Goal: Information Seeking & Learning: Understand process/instructions

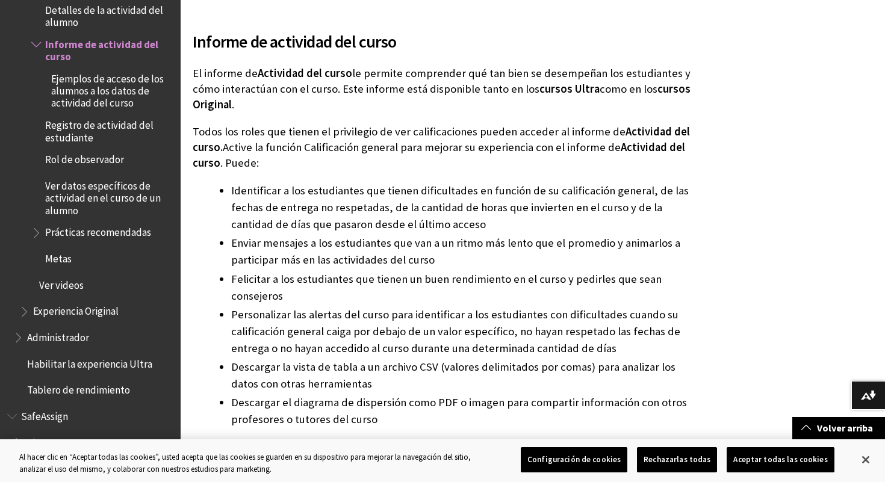
scroll to position [209, 0]
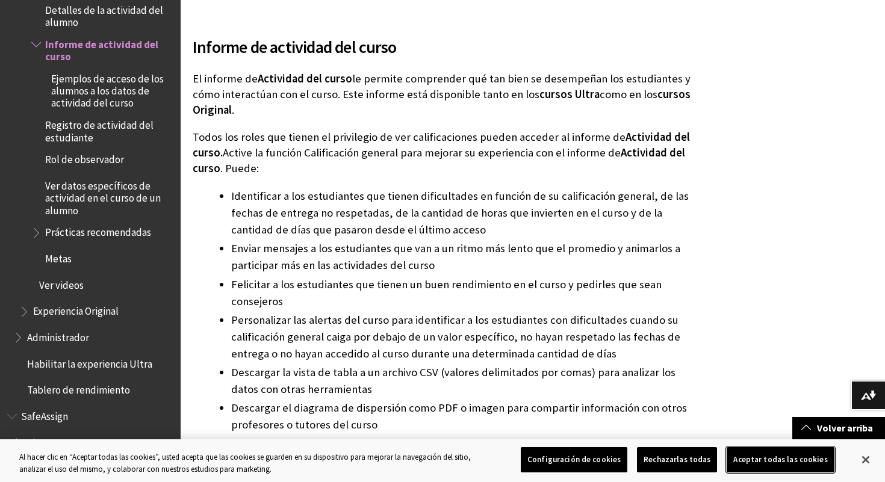
click at [738, 468] on button "Aceptar todas las cookies" at bounding box center [779, 459] width 107 height 25
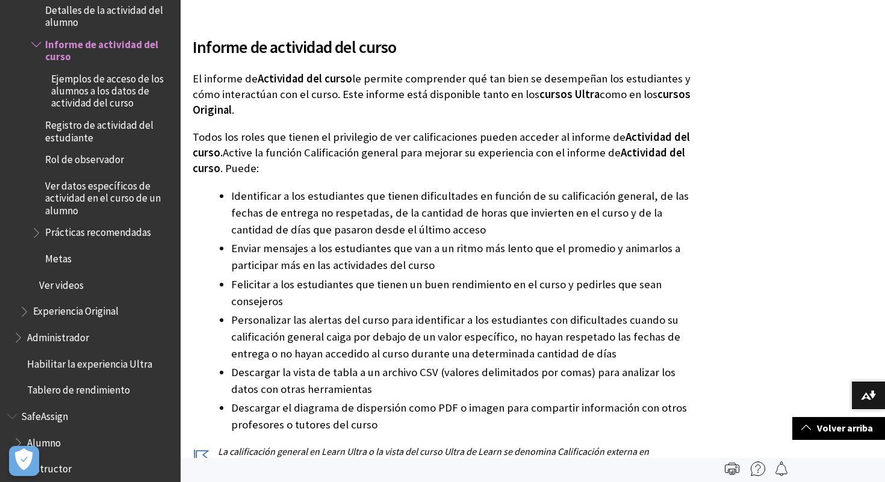
click at [122, 116] on span "Registro de actividad del estudiante" at bounding box center [108, 130] width 127 height 28
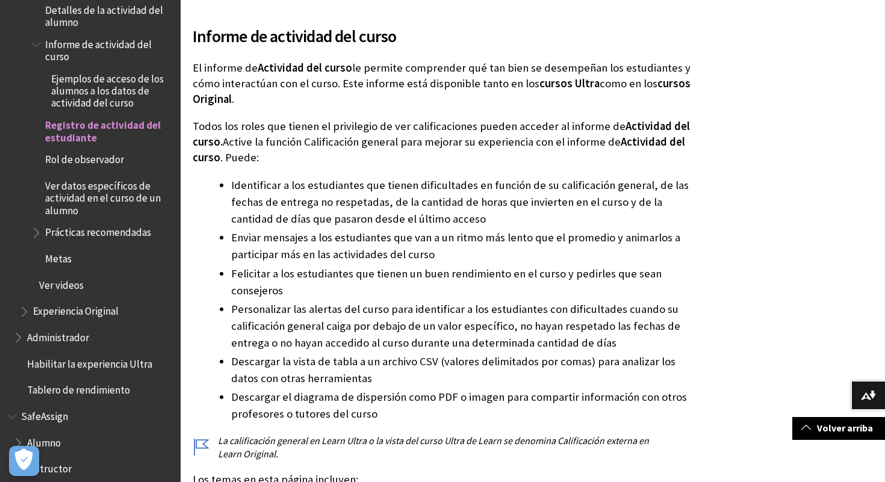
scroll to position [220, 0]
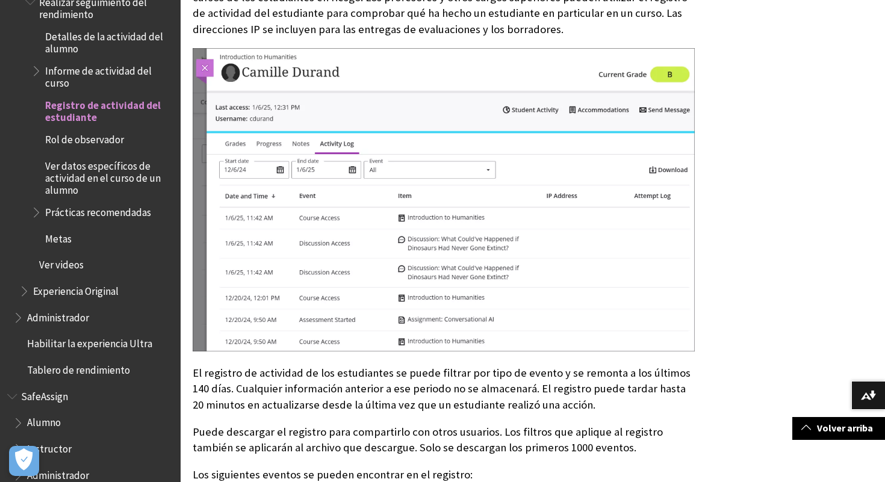
scroll to position [356, 0]
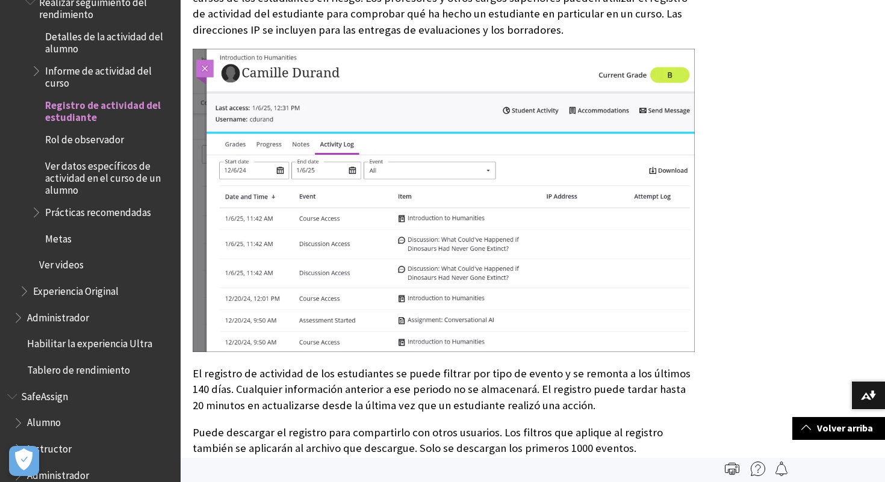
click at [100, 159] on span "Ver datos específicos de actividad en el curso de un alumno" at bounding box center [108, 176] width 127 height 40
